Goal: Transaction & Acquisition: Purchase product/service

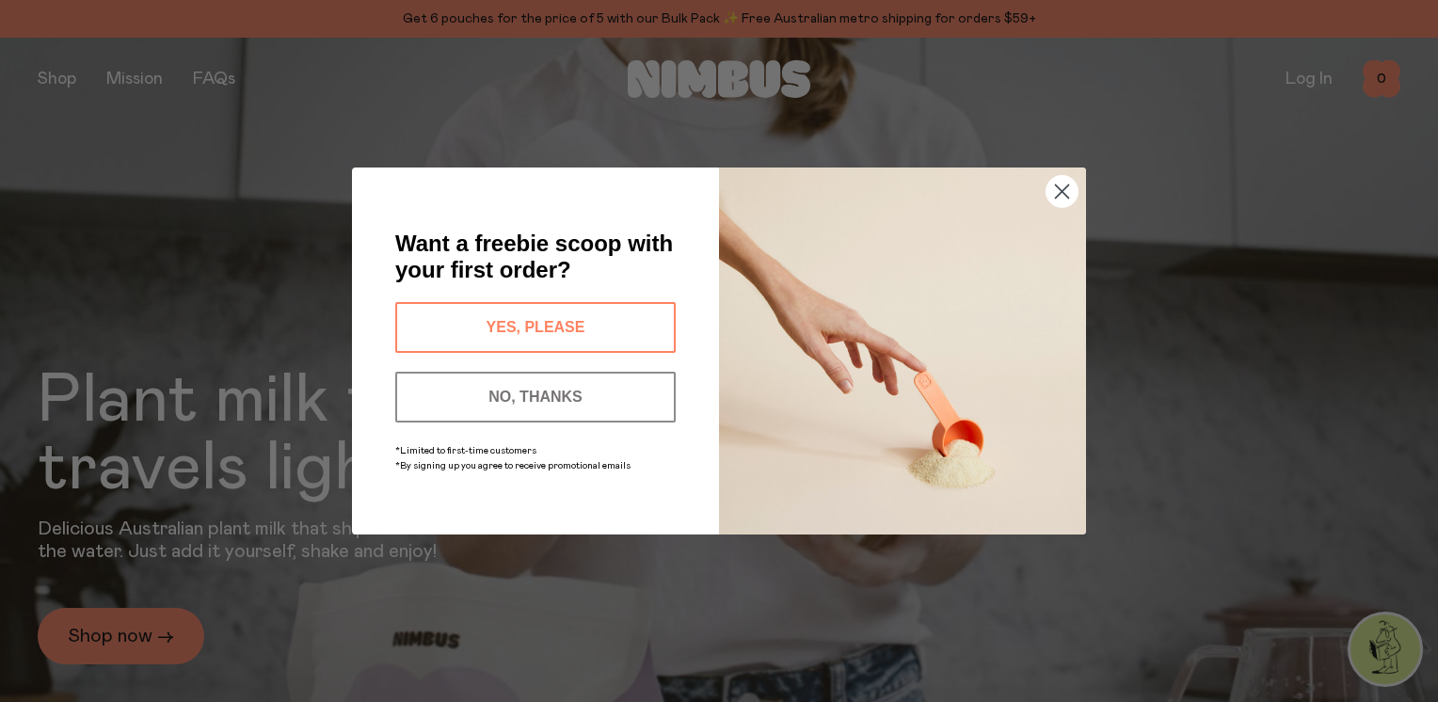
click at [580, 322] on button "YES, PLEASE" at bounding box center [535, 327] width 281 height 51
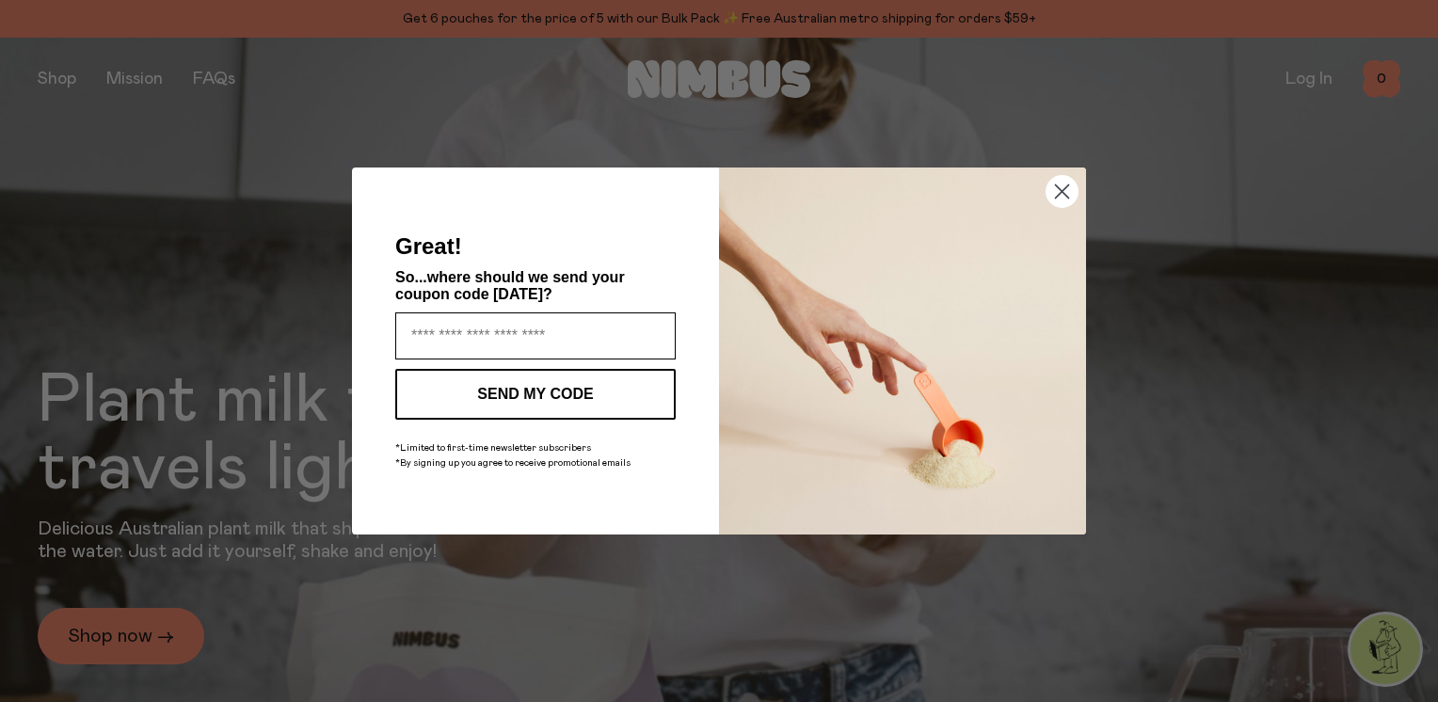
click at [588, 319] on input "Enter your email address" at bounding box center [535, 336] width 281 height 47
type input "**********"
click at [556, 391] on button "SEND MY CODE" at bounding box center [535, 394] width 281 height 51
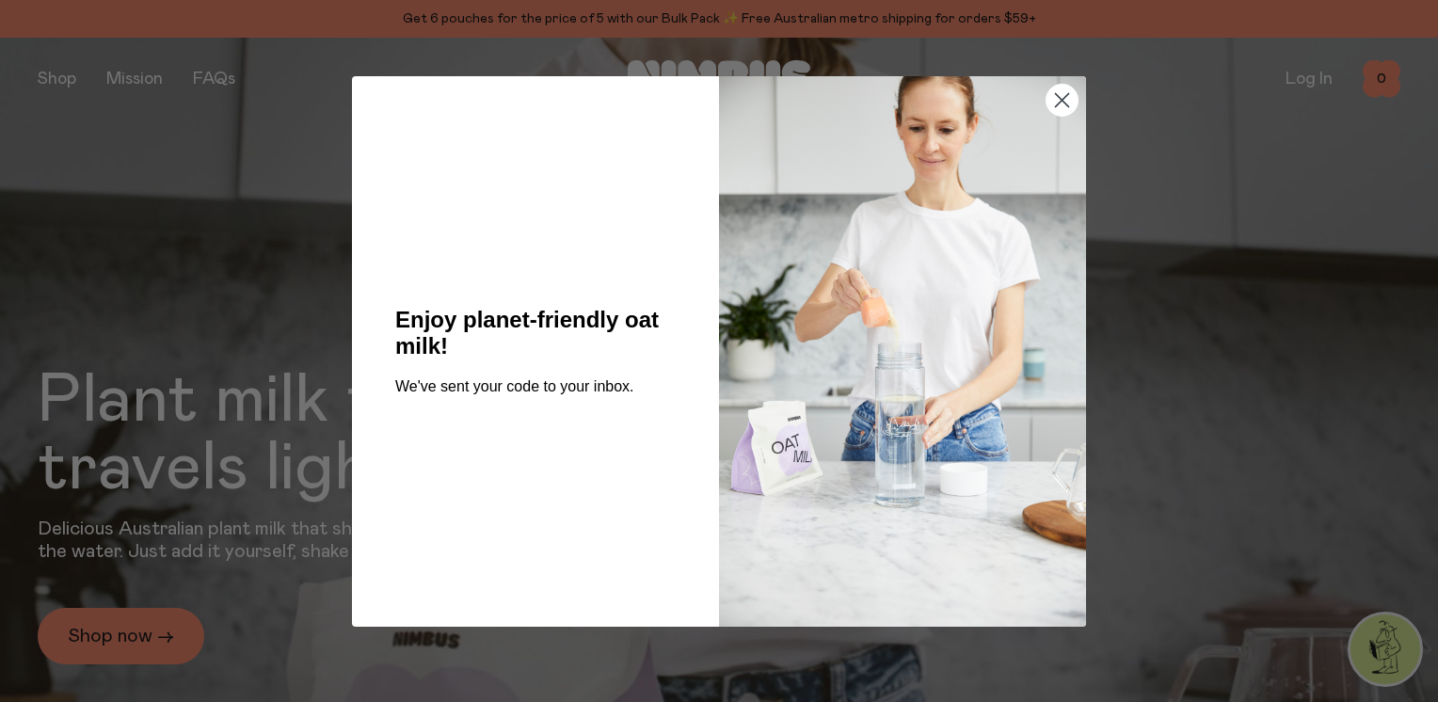
click at [1061, 101] on icon "Close dialog" at bounding box center [1062, 99] width 13 height 13
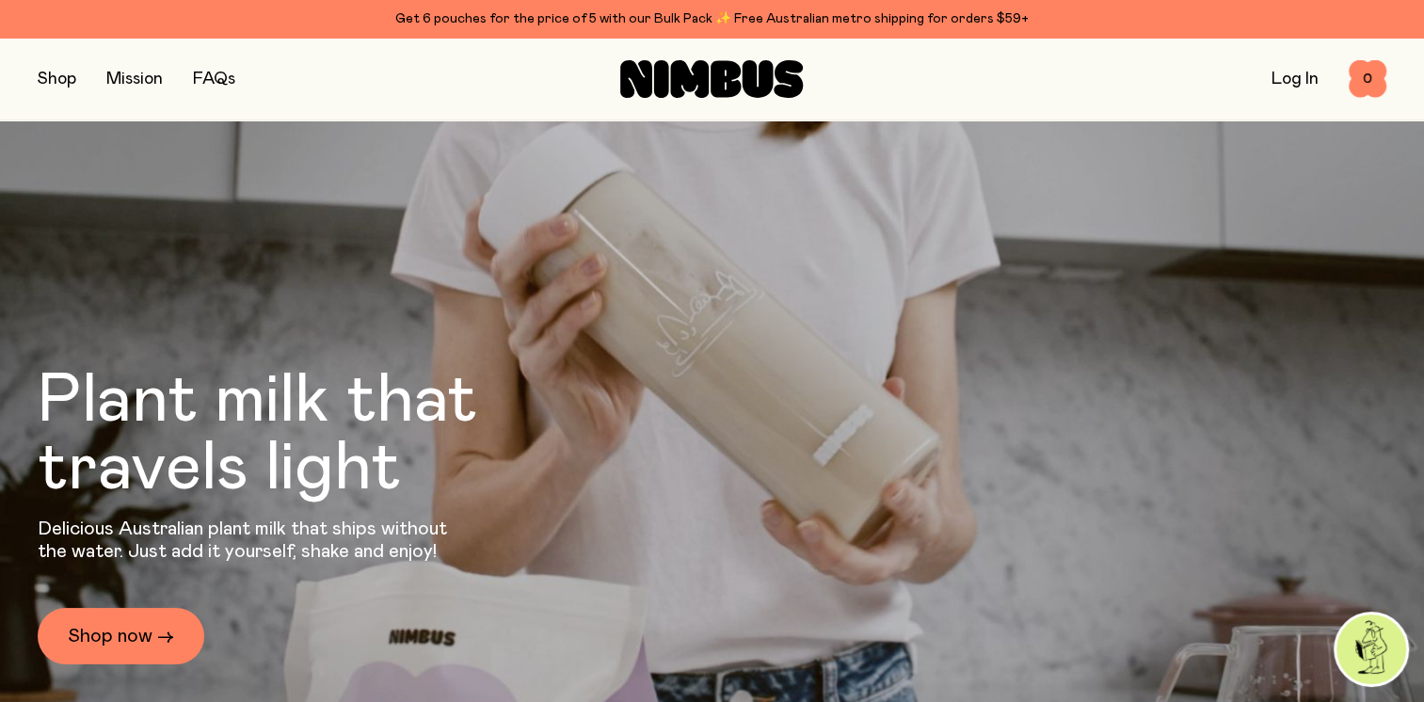
click at [1288, 80] on link "Log In" at bounding box center [1295, 79] width 47 height 17
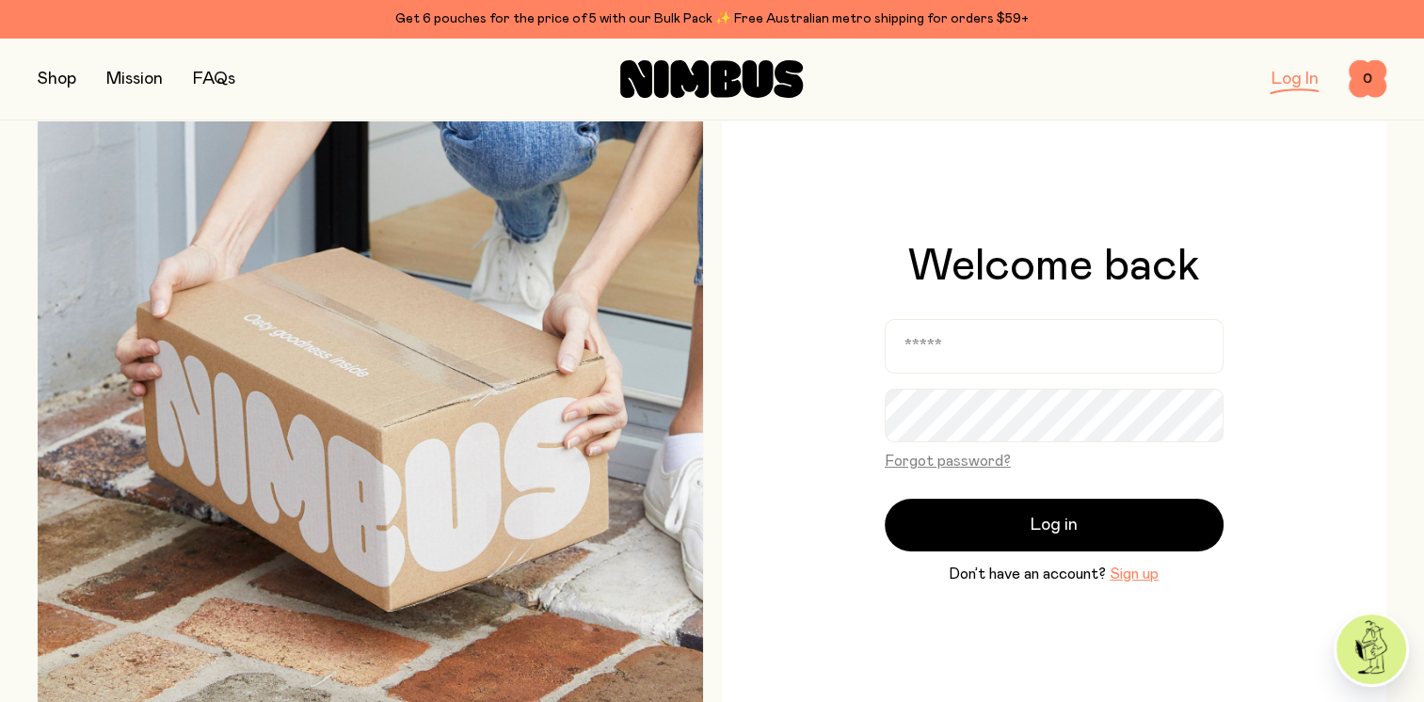
scroll to position [94, 0]
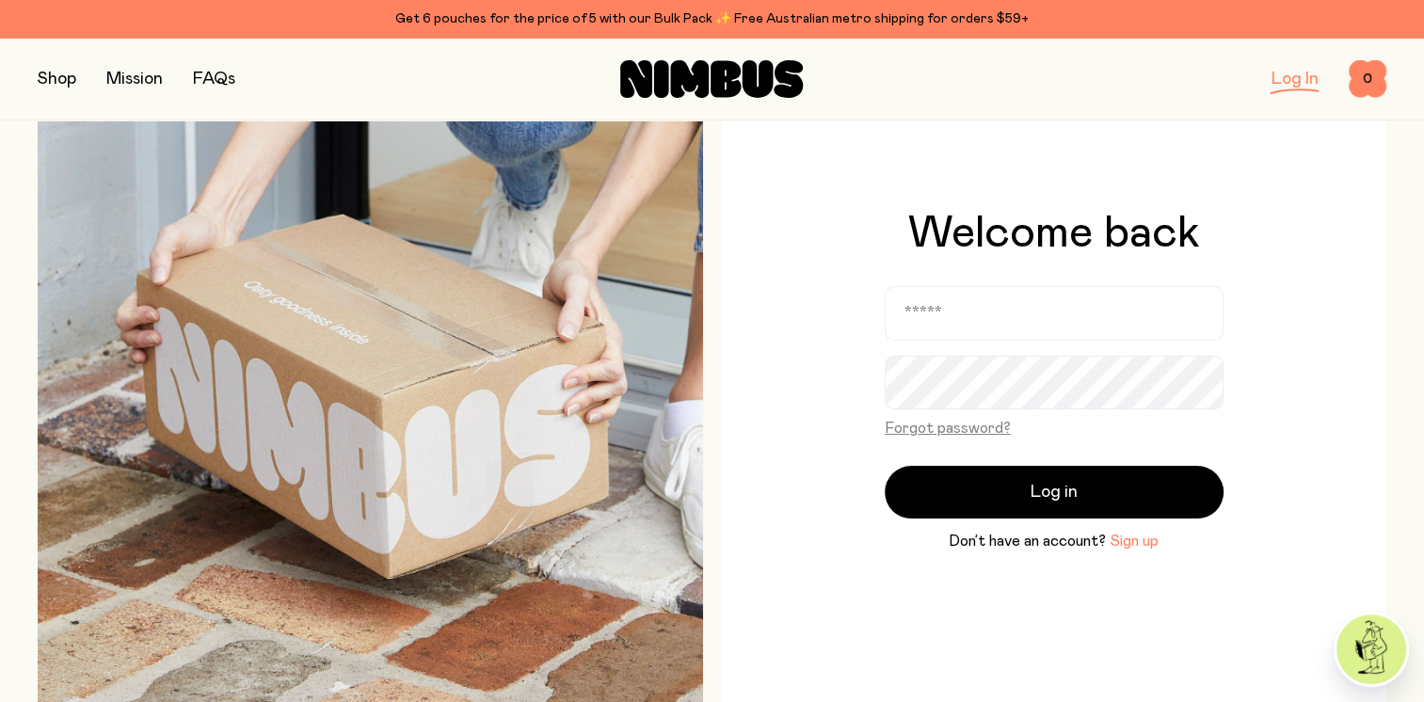
click at [1126, 540] on button "Sign up" at bounding box center [1134, 541] width 49 height 23
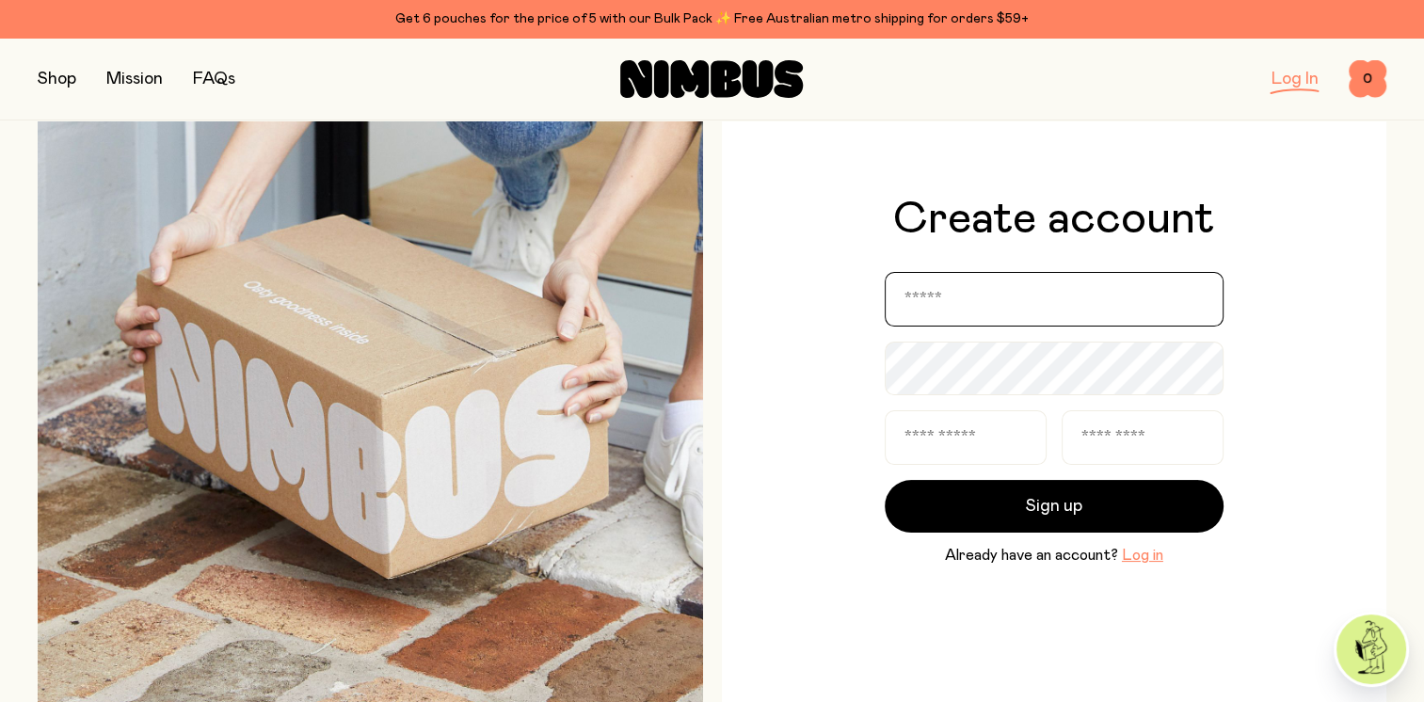
click at [947, 303] on input "email" at bounding box center [1054, 299] width 339 height 55
type input "**********"
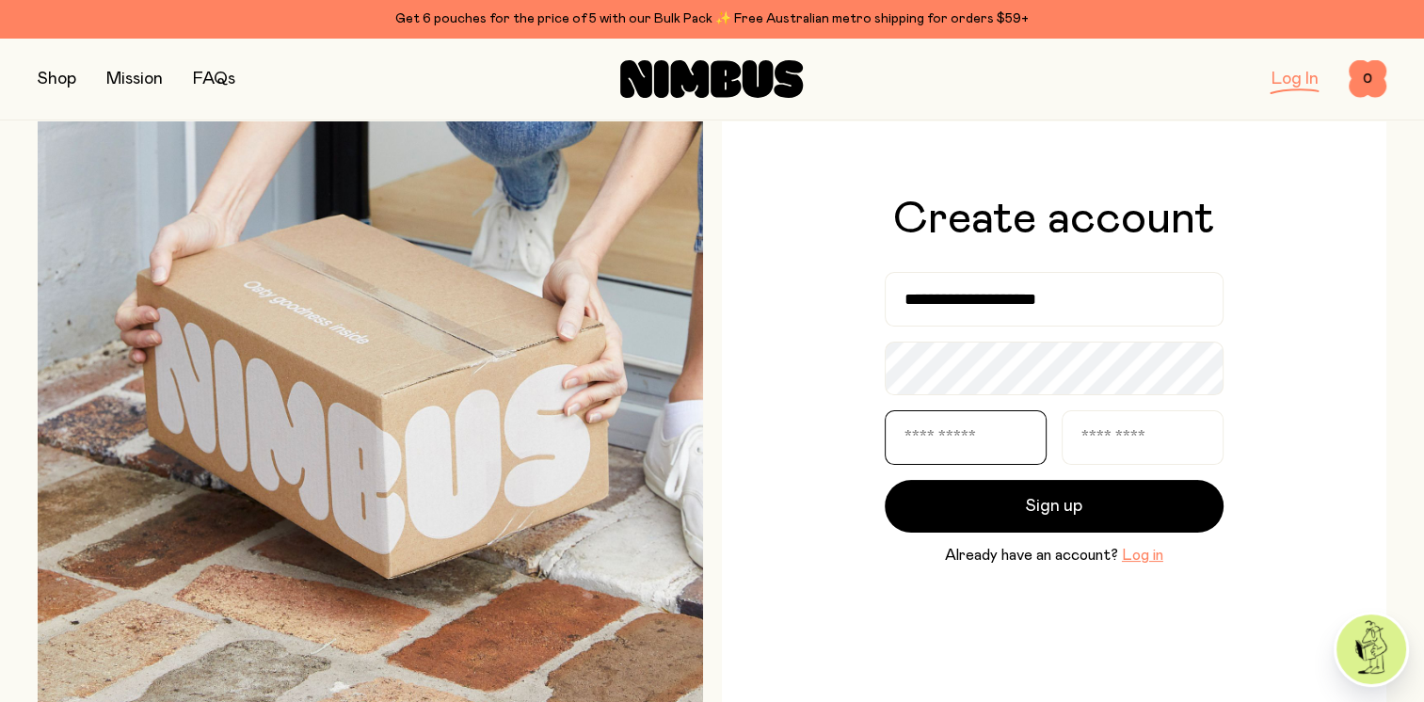
type input "********"
type input "******"
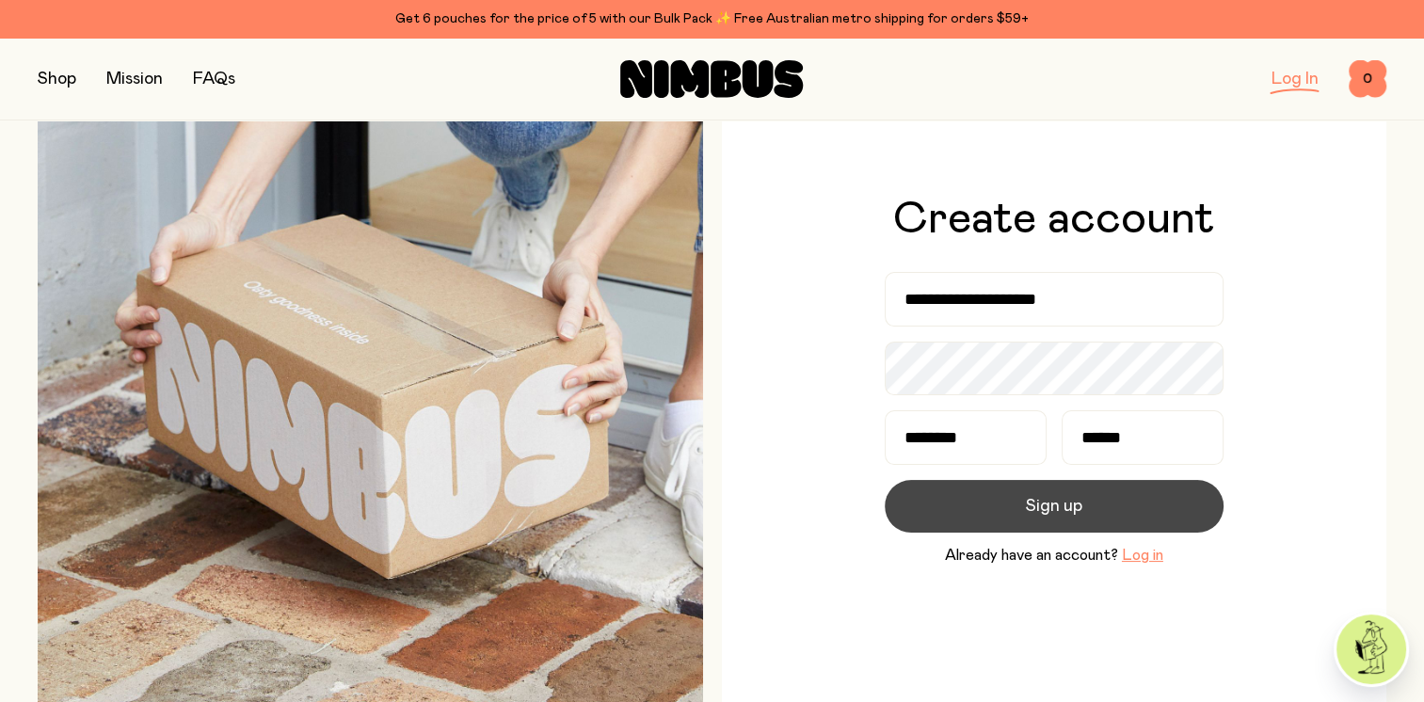
click at [1040, 507] on span "Sign up" at bounding box center [1054, 506] width 56 height 26
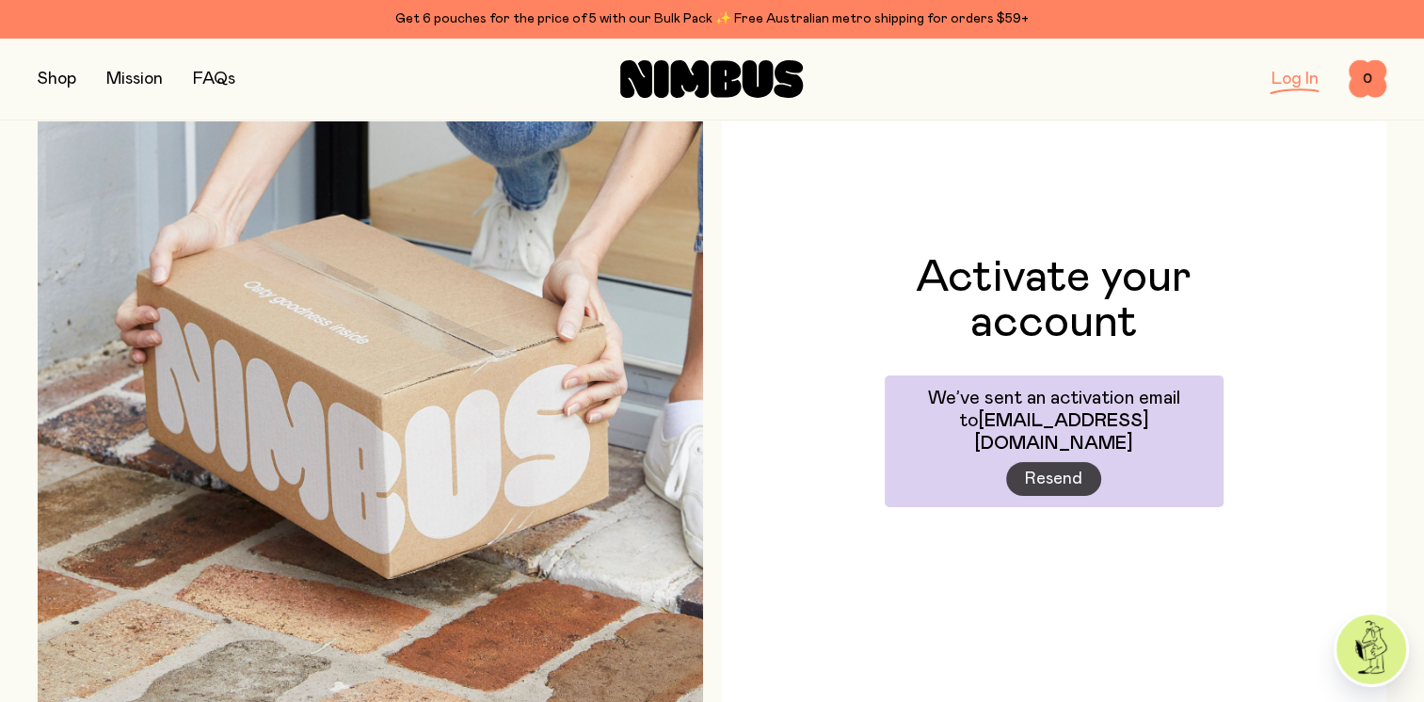
click at [1043, 467] on span "Resend" at bounding box center [1053, 479] width 57 height 26
click at [56, 81] on button "button" at bounding box center [57, 79] width 39 height 26
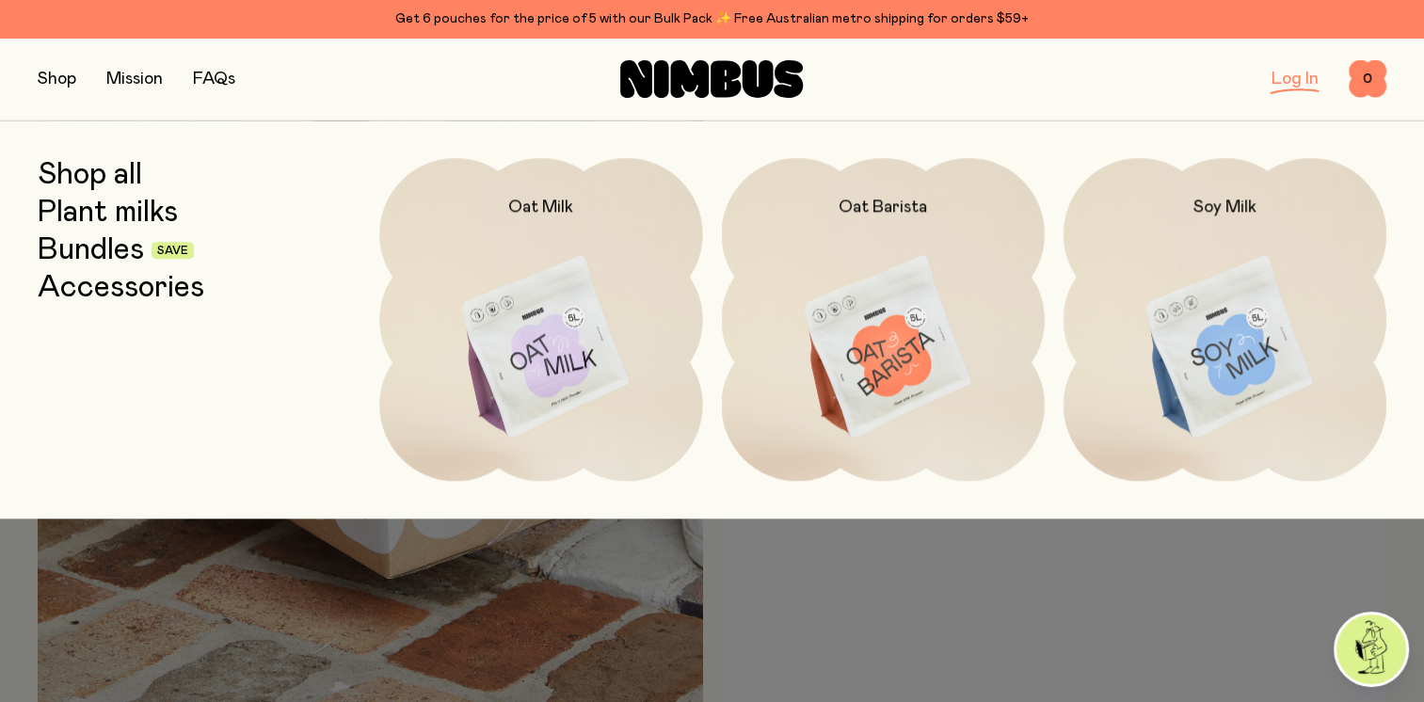
click at [94, 252] on link "Bundles" at bounding box center [91, 250] width 106 height 34
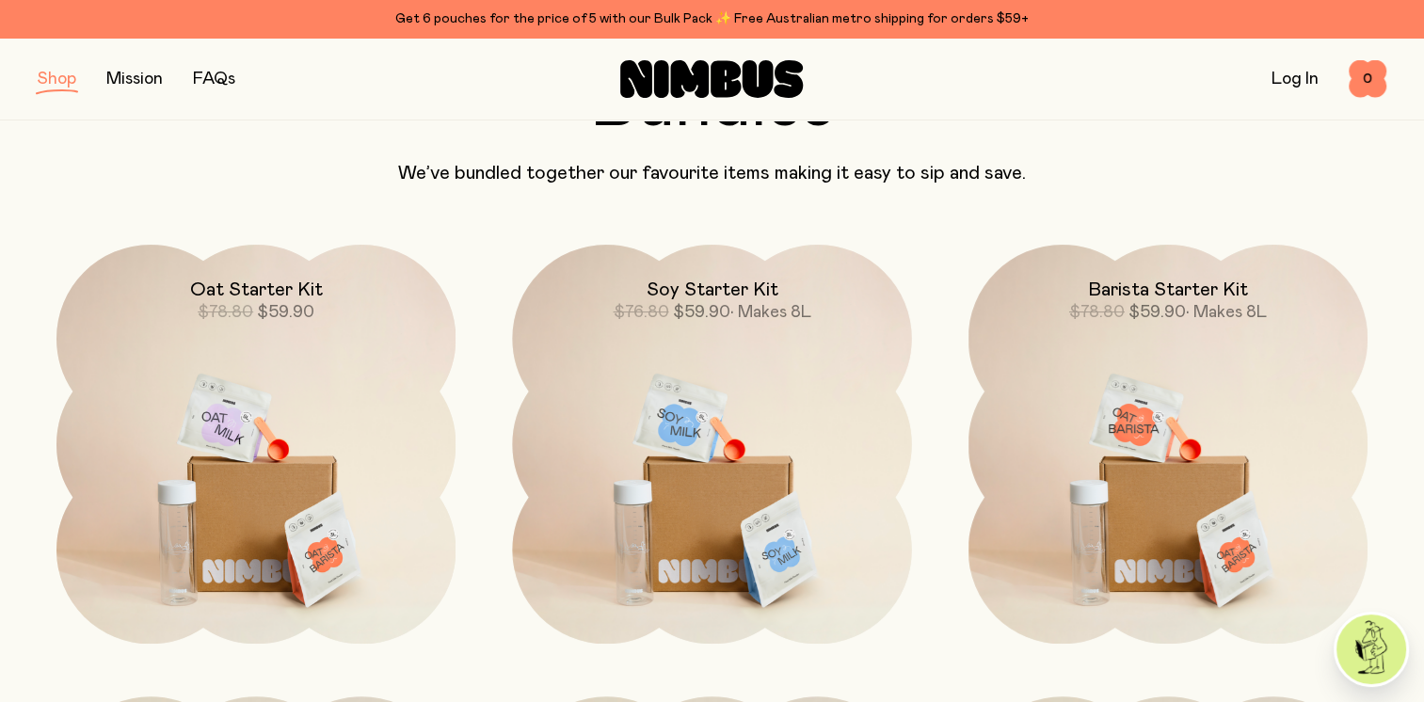
scroll to position [188, 0]
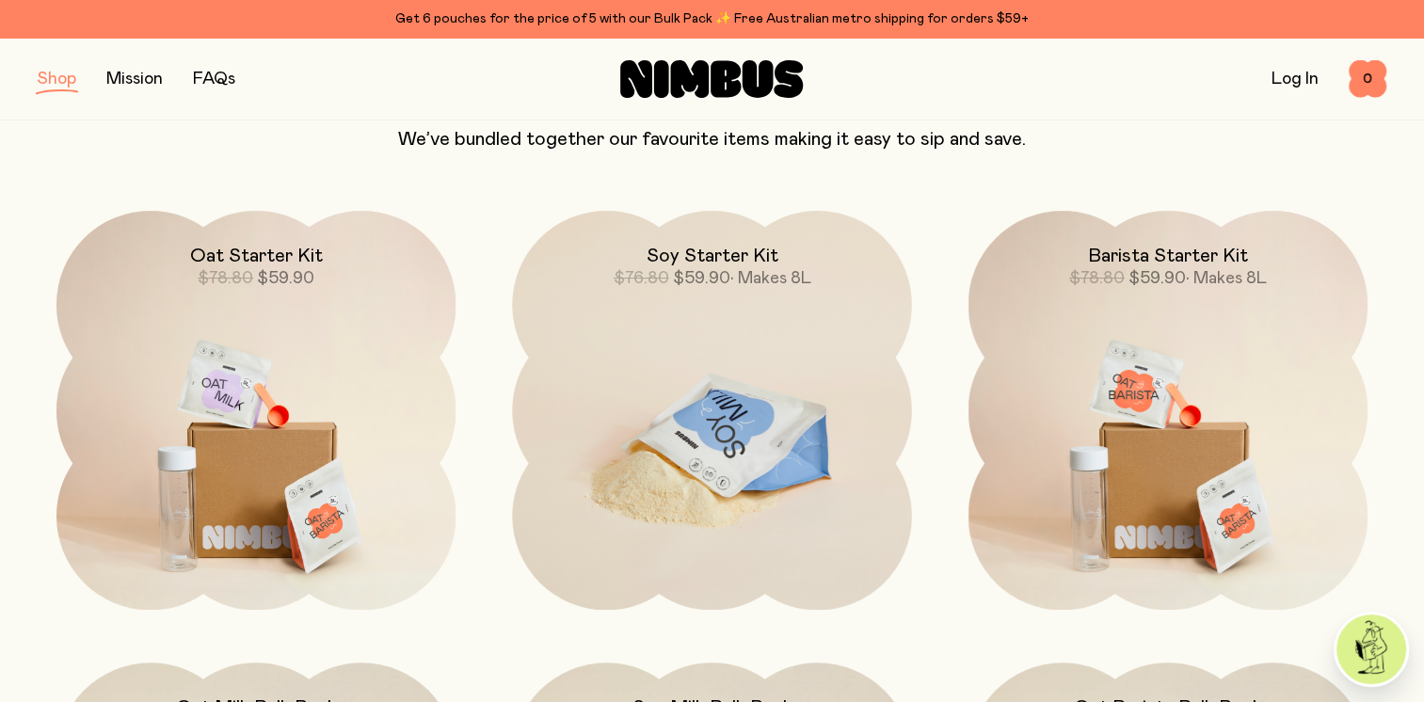
click at [737, 341] on img at bounding box center [711, 446] width 399 height 470
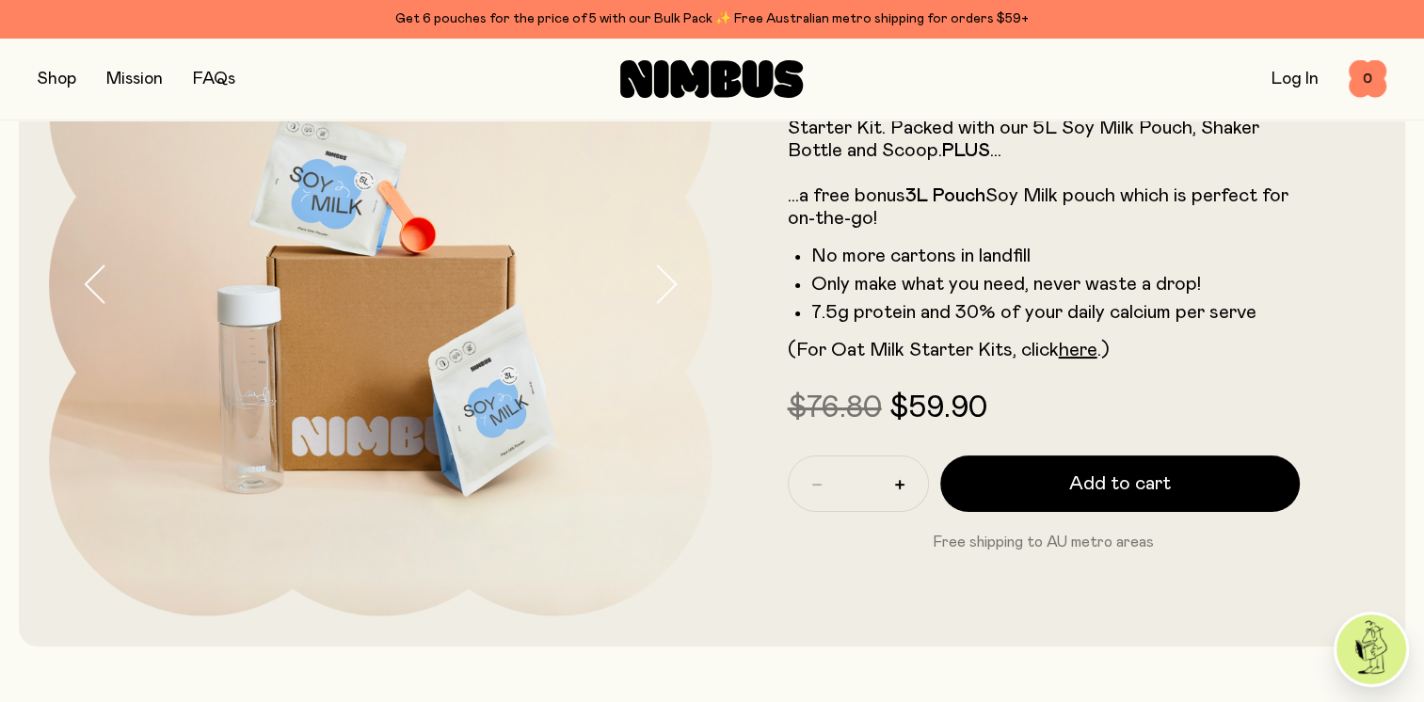
scroll to position [188, 0]
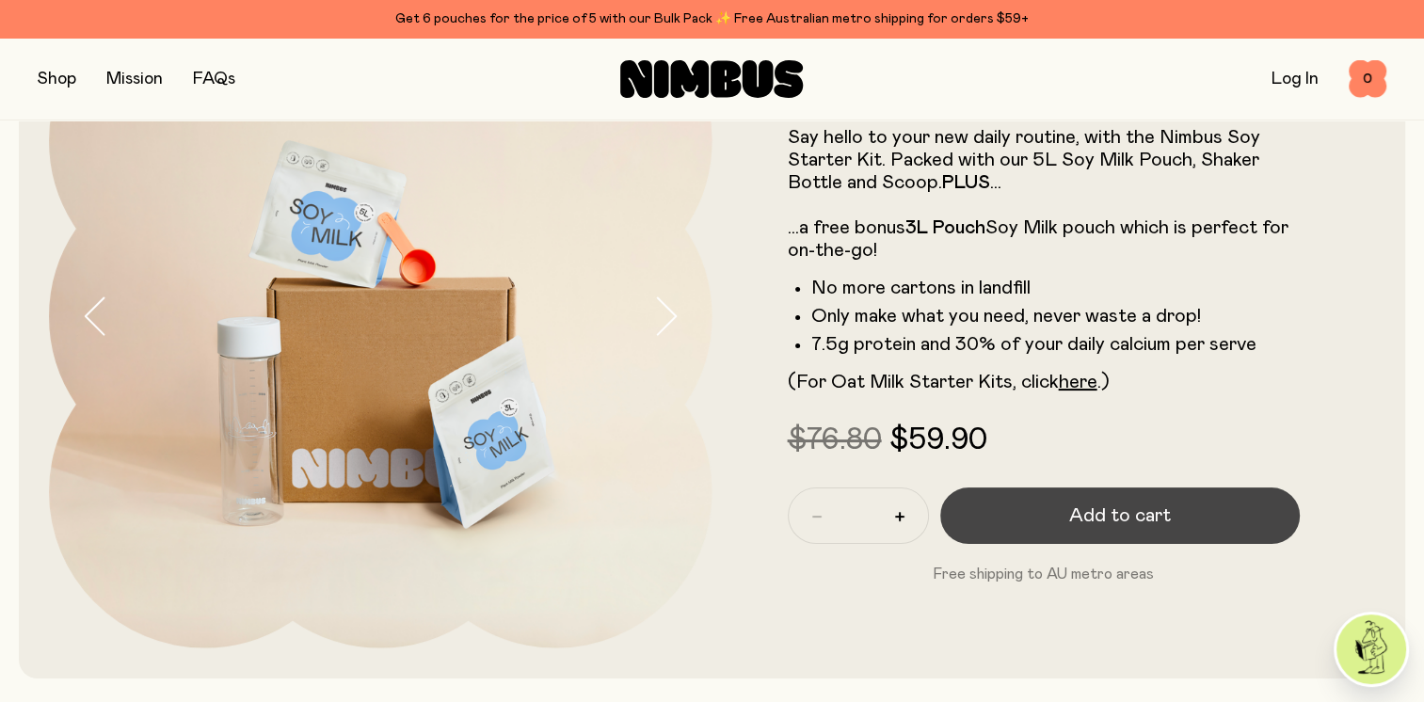
click at [1129, 513] on span "Add to cart" at bounding box center [1120, 516] width 102 height 26
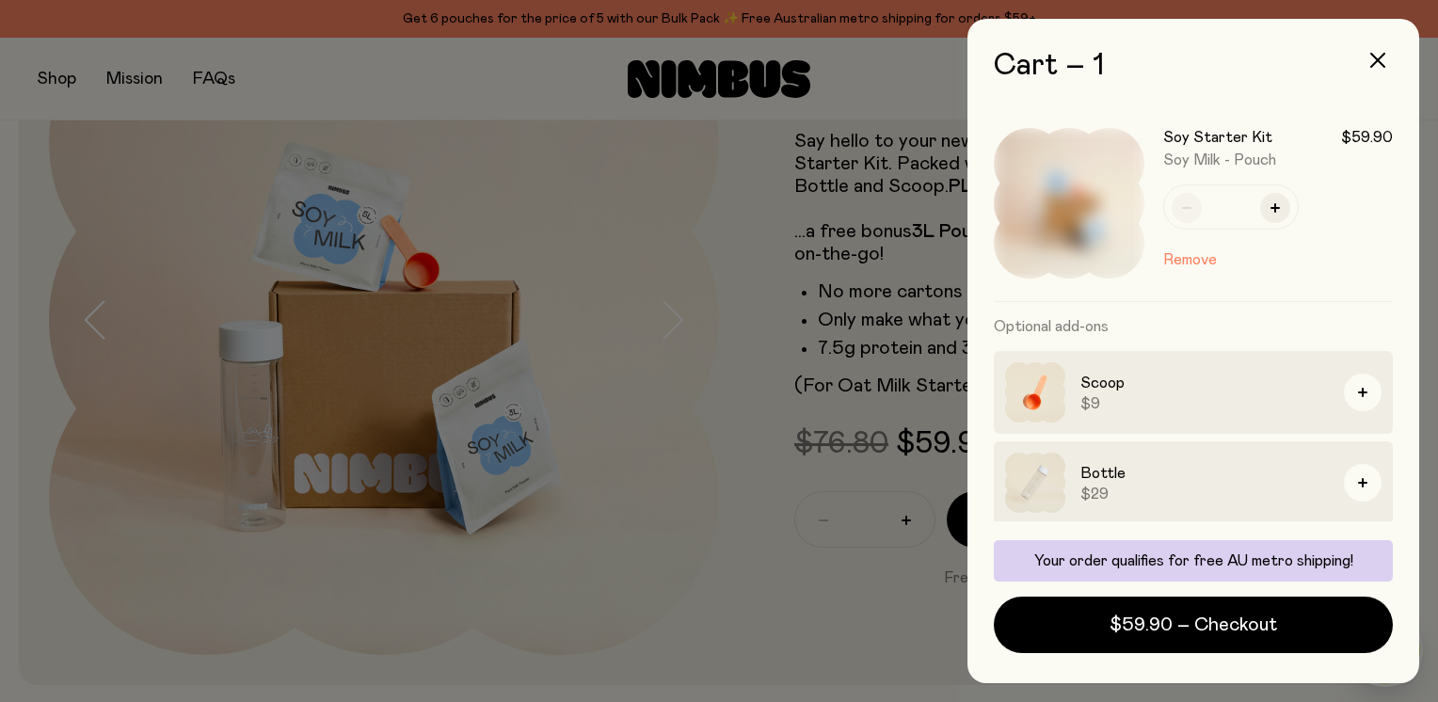
scroll to position [92, 0]
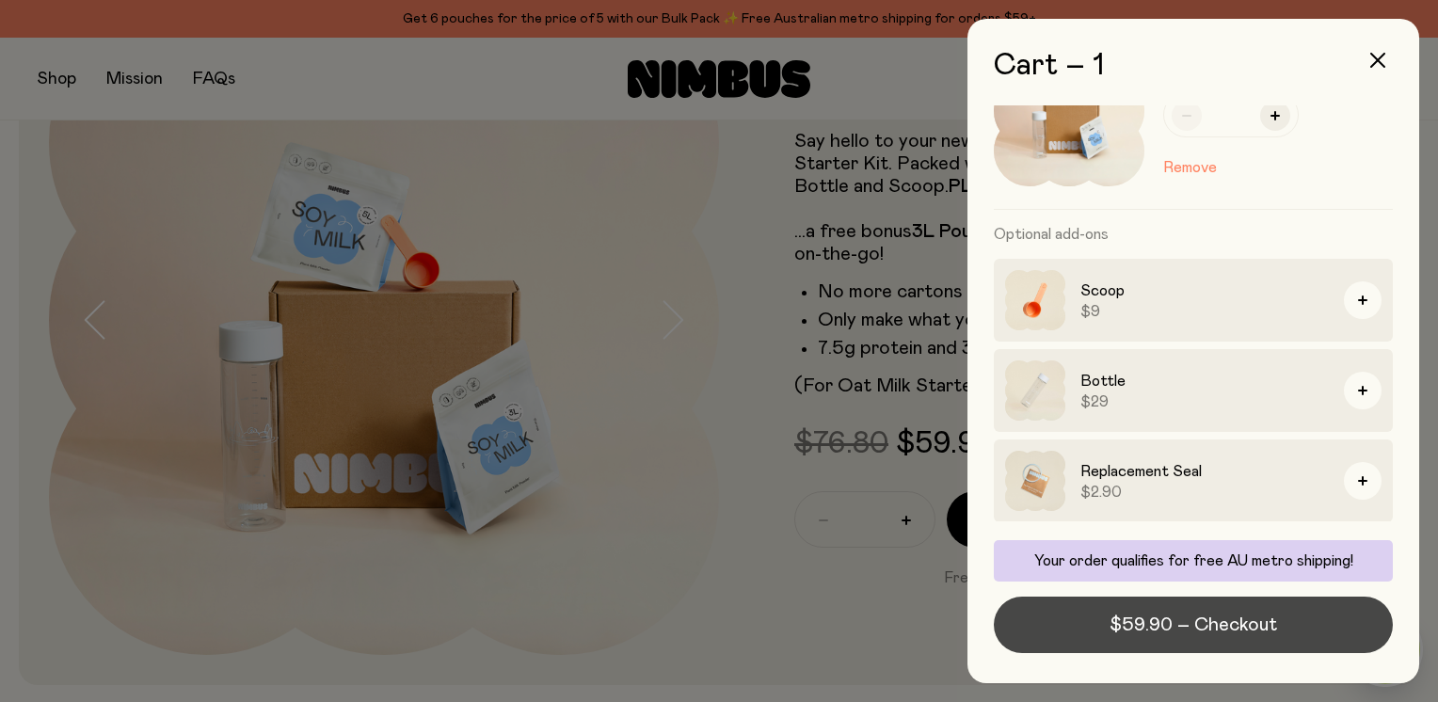
click at [1190, 620] on span "$59.90 – Checkout" at bounding box center [1194, 625] width 168 height 26
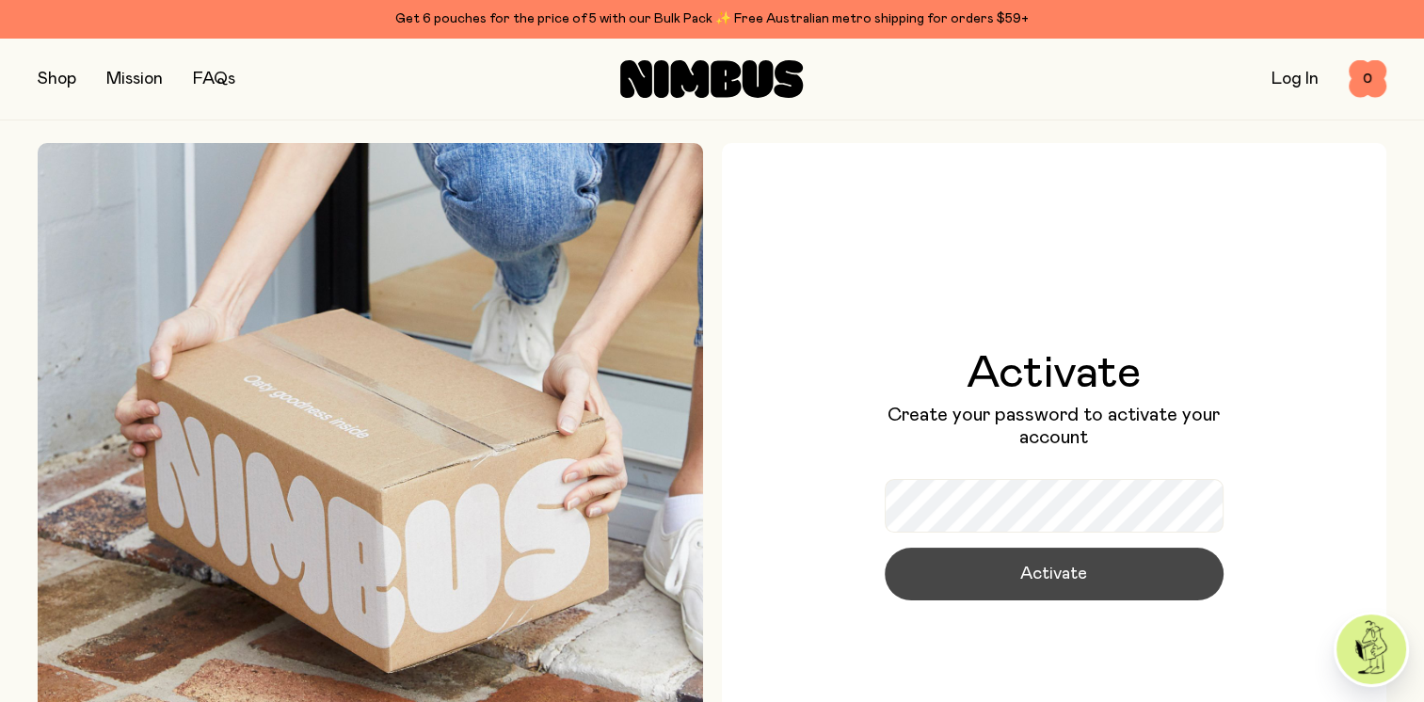
click at [1046, 570] on span "Activate" at bounding box center [1053, 574] width 67 height 26
